Goal: Share content: Share content

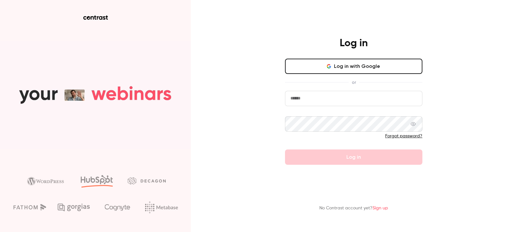
click at [331, 60] on button "Log in with Google" at bounding box center [353, 66] width 137 height 15
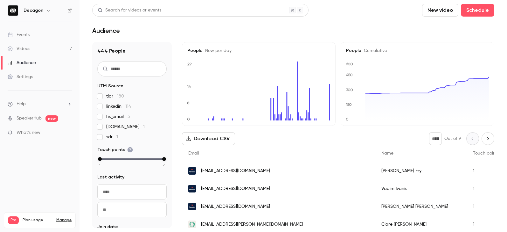
click at [64, 47] on link "Videos 7" at bounding box center [40, 49] width 80 height 14
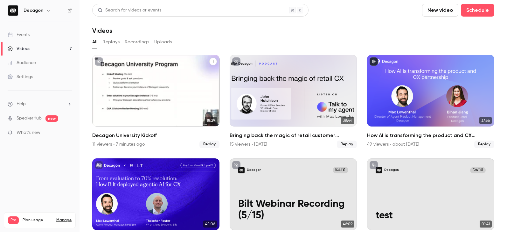
click at [194, 97] on div "Decagon University Kickoff" at bounding box center [155, 91] width 127 height 72
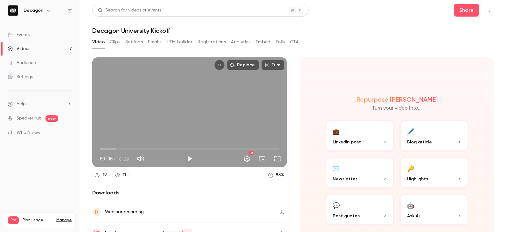
scroll to position [31, 0]
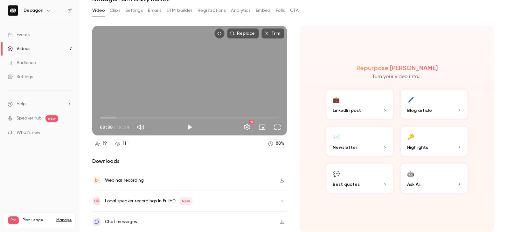
click at [117, 143] on icon at bounding box center [117, 143] width 5 height 5
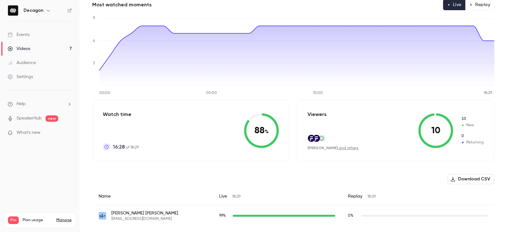
scroll to position [77, 0]
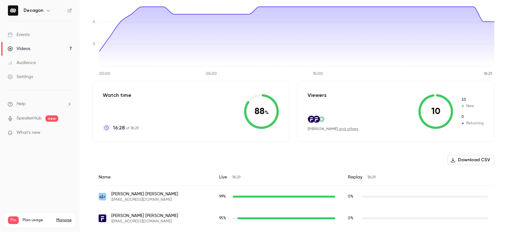
click at [342, 129] on link "and others" at bounding box center [349, 129] width 20 height 4
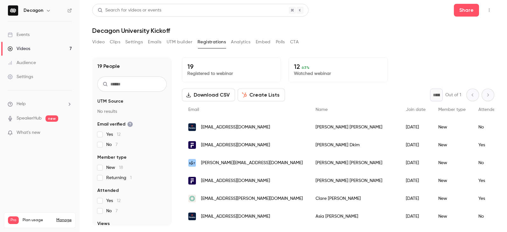
click at [101, 43] on button "Video" at bounding box center [98, 42] width 12 height 10
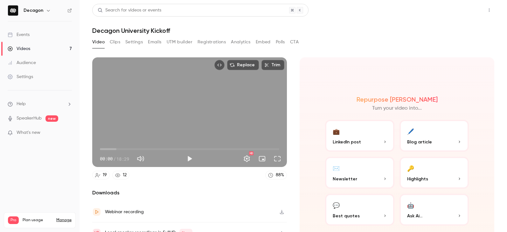
click at [467, 9] on button "Share" at bounding box center [466, 10] width 25 height 13
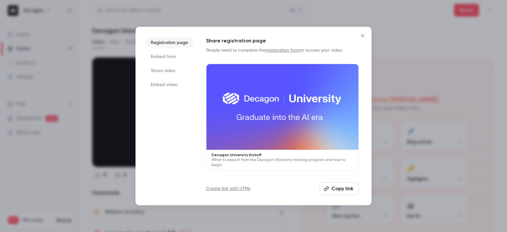
click at [154, 80] on li "Embed video" at bounding box center [170, 84] width 48 height 11
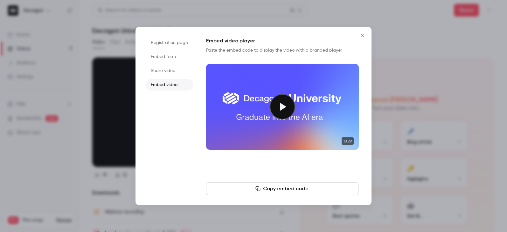
click at [160, 73] on li "Share video" at bounding box center [170, 70] width 48 height 11
click at [254, 189] on button "Copy link" at bounding box center [282, 188] width 153 height 13
